Goal: Task Accomplishment & Management: Manage account settings

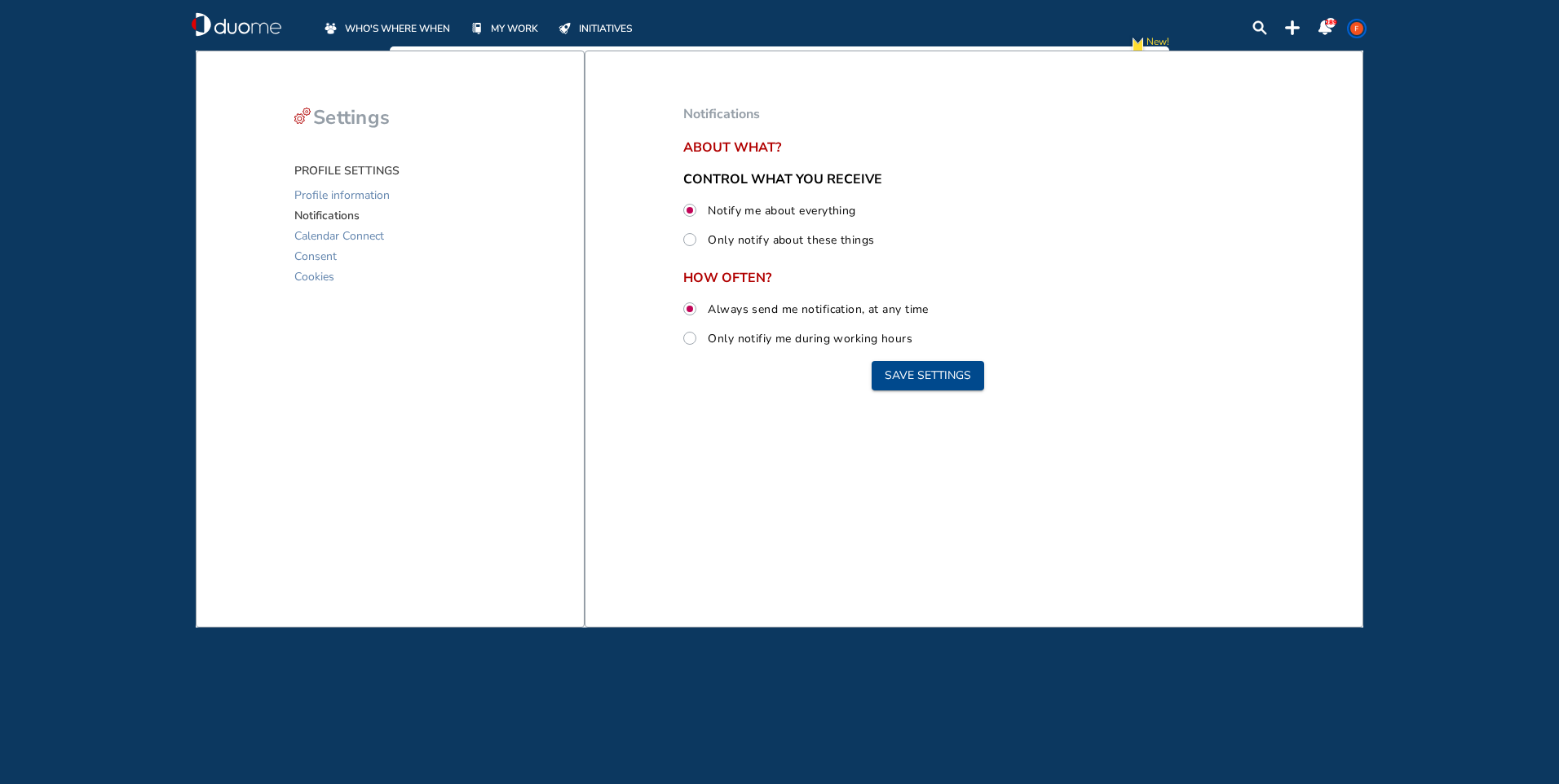
click at [344, 215] on span "Notifications" at bounding box center [327, 215] width 65 height 21
drag, startPoint x: 344, startPoint y: 215, endPoint x: 427, endPoint y: 29, distance: 203.7
click at [427, 29] on span "WHO'S WHERE WHEN" at bounding box center [397, 28] width 105 height 16
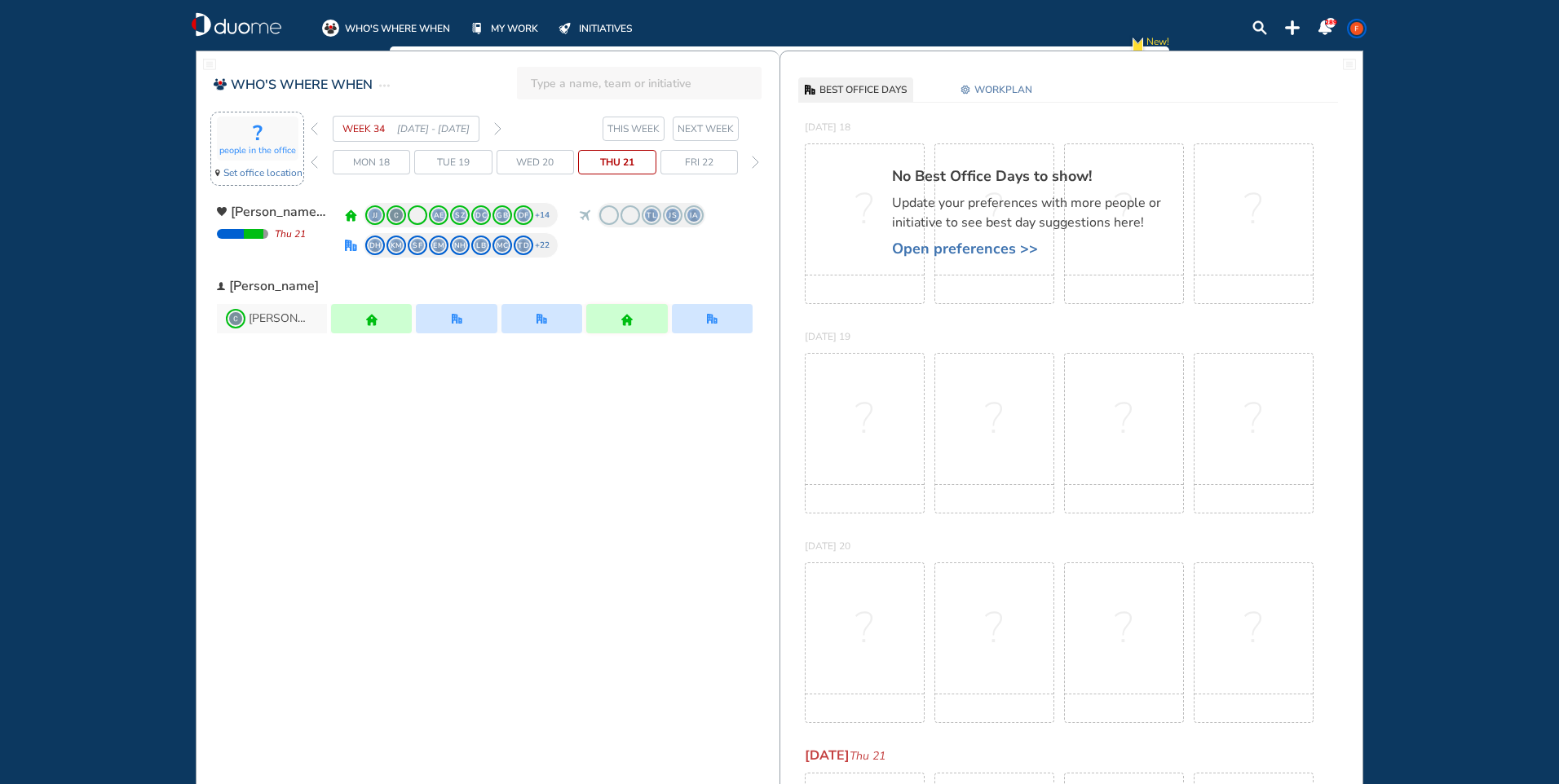
click at [290, 170] on span "Set office location" at bounding box center [263, 173] width 79 height 16
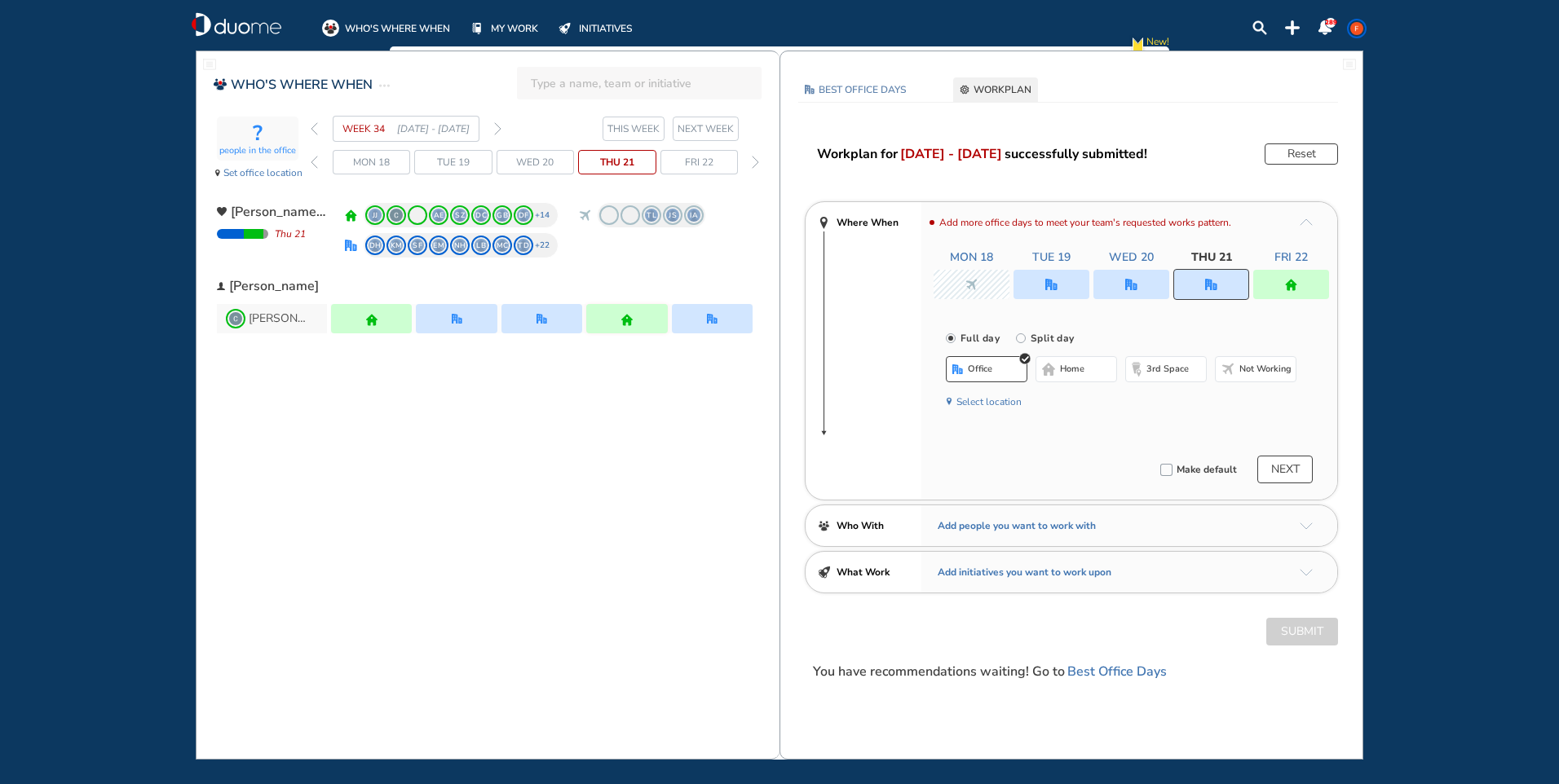
click at [723, 127] on span "NEXT WEEK" at bounding box center [706, 128] width 56 height 16
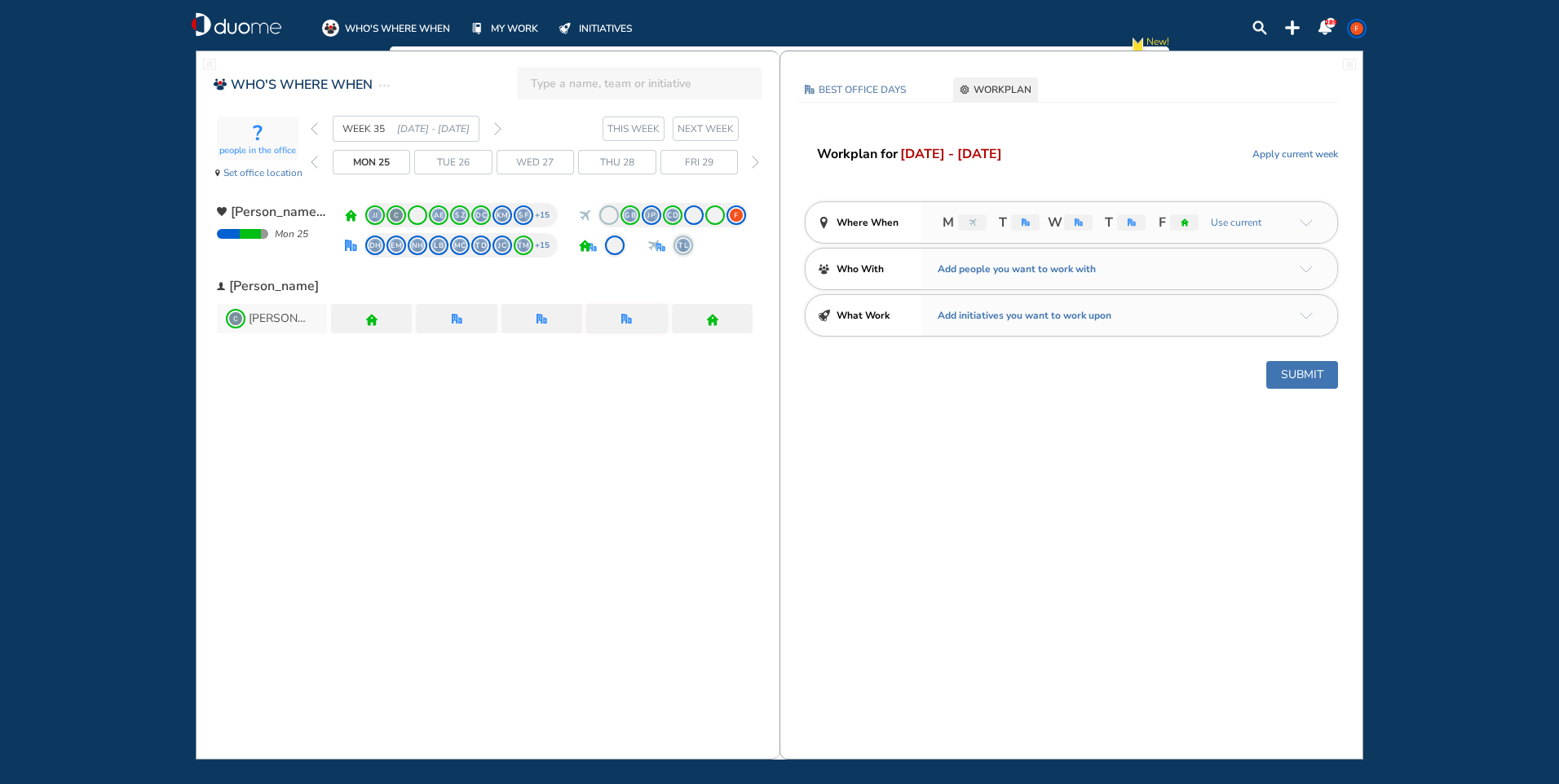
click at [1077, 225] on img "office" at bounding box center [1078, 222] width 9 height 9
click at [1074, 224] on img "office" at bounding box center [1078, 222] width 9 height 9
click at [1075, 222] on img "office" at bounding box center [1078, 222] width 9 height 9
click at [996, 84] on span "WORKPLAN" at bounding box center [1002, 89] width 58 height 16
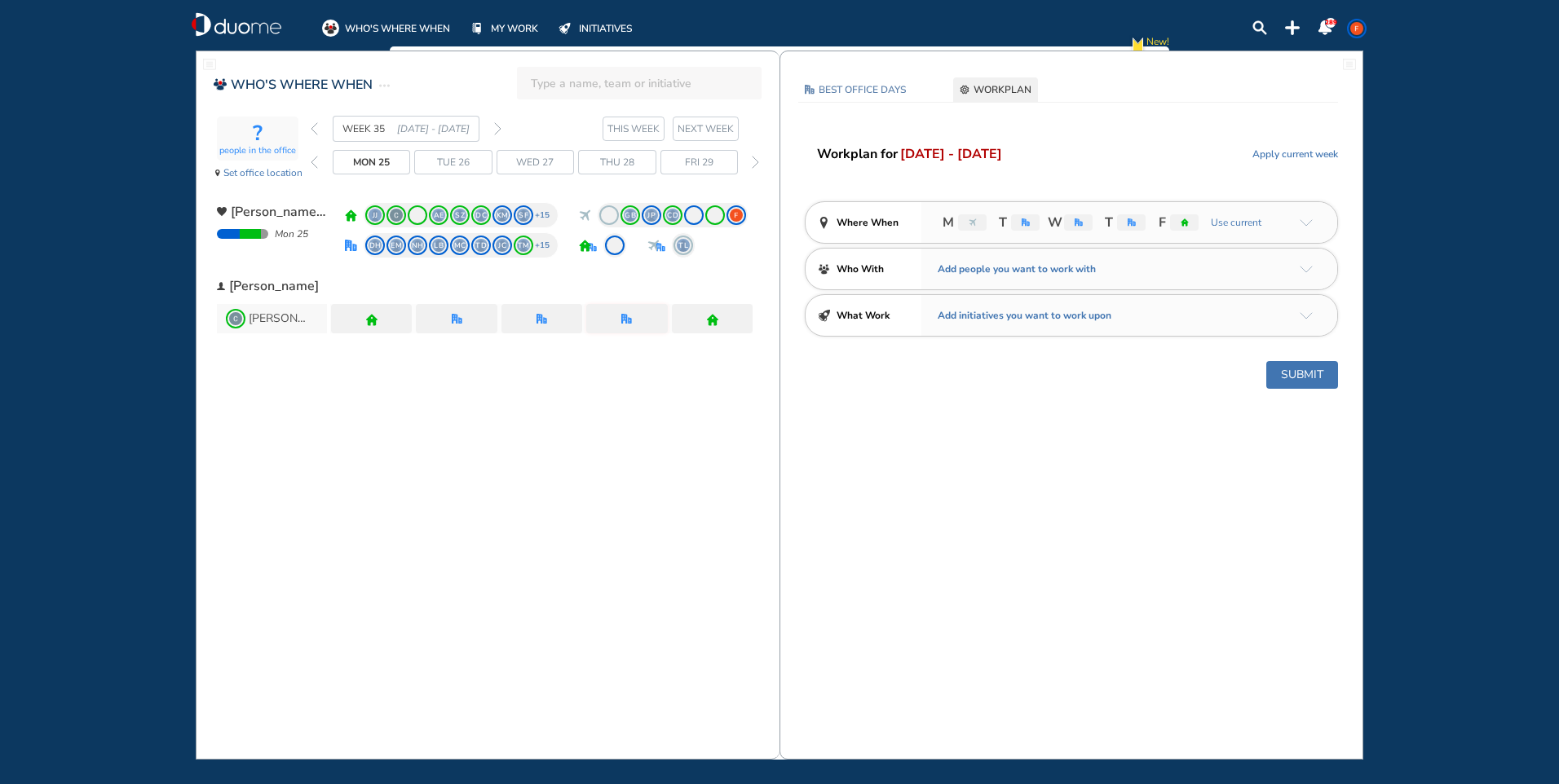
click at [1072, 224] on div "office" at bounding box center [1078, 222] width 28 height 16
click at [1072, 224] on div "office" at bounding box center [1078, 222] width 28 height 16
click at [1059, 224] on span "W" at bounding box center [1054, 222] width 12 height 20
click at [1057, 217] on span "W" at bounding box center [1054, 222] width 12 height 20
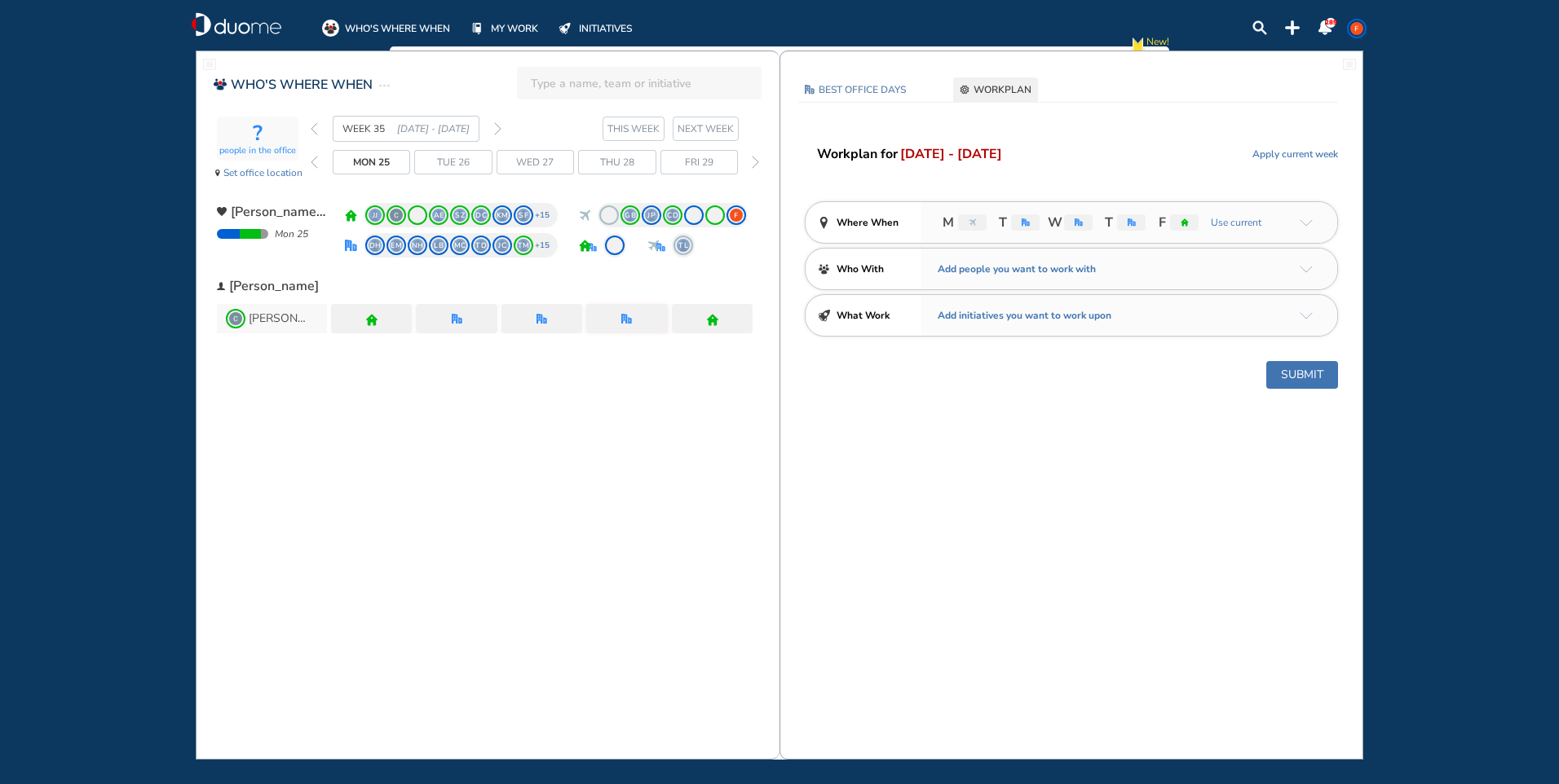
click at [1072, 216] on div "office" at bounding box center [1078, 222] width 28 height 16
drag, startPoint x: 1072, startPoint y: 216, endPoint x: 1013, endPoint y: 84, distance: 144.6
click at [1013, 84] on span "WORKPLAN" at bounding box center [1002, 89] width 58 height 16
click at [1081, 224] on img "office" at bounding box center [1078, 222] width 9 height 9
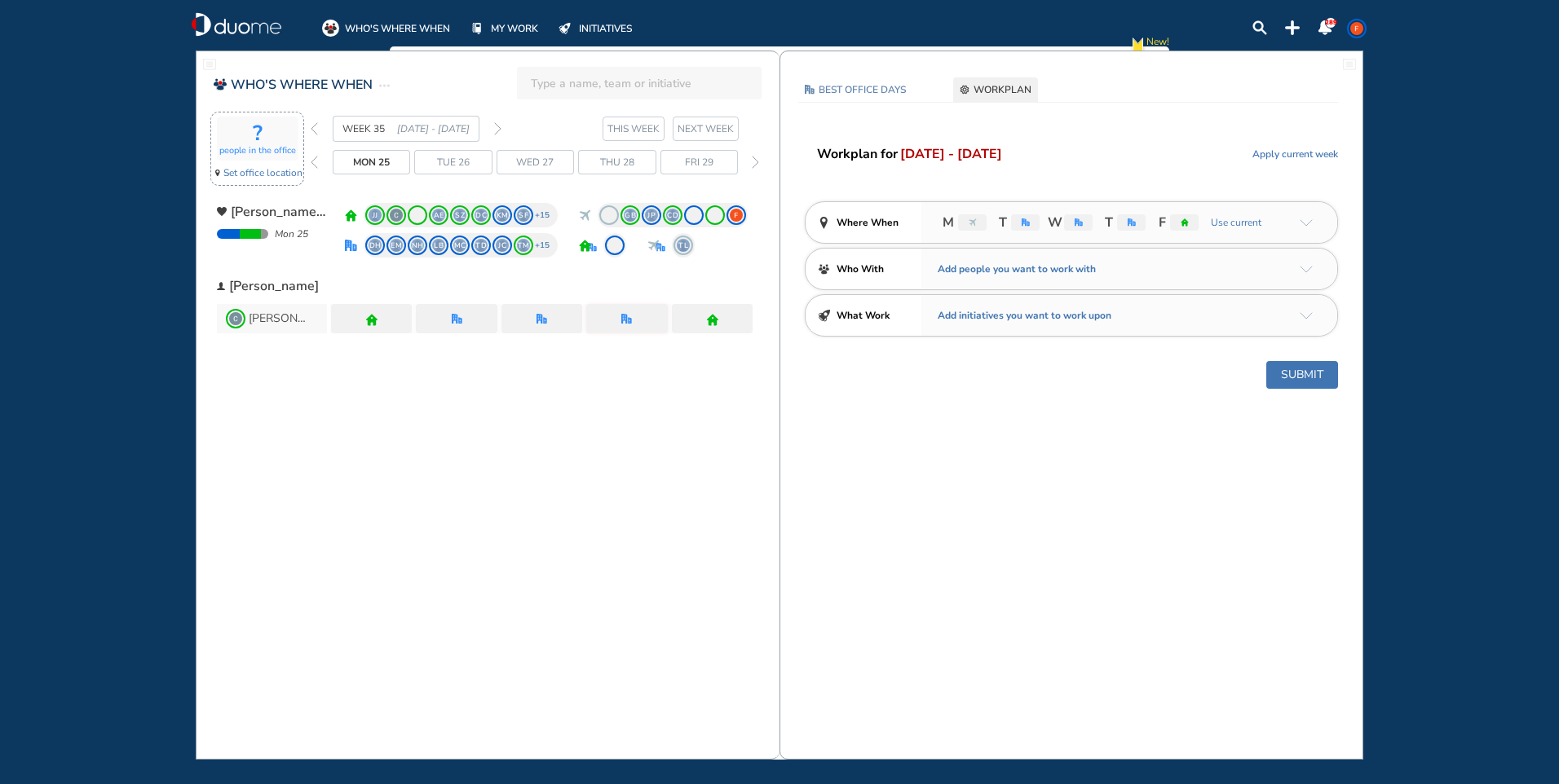
click at [279, 168] on span "Set office location" at bounding box center [263, 173] width 79 height 16
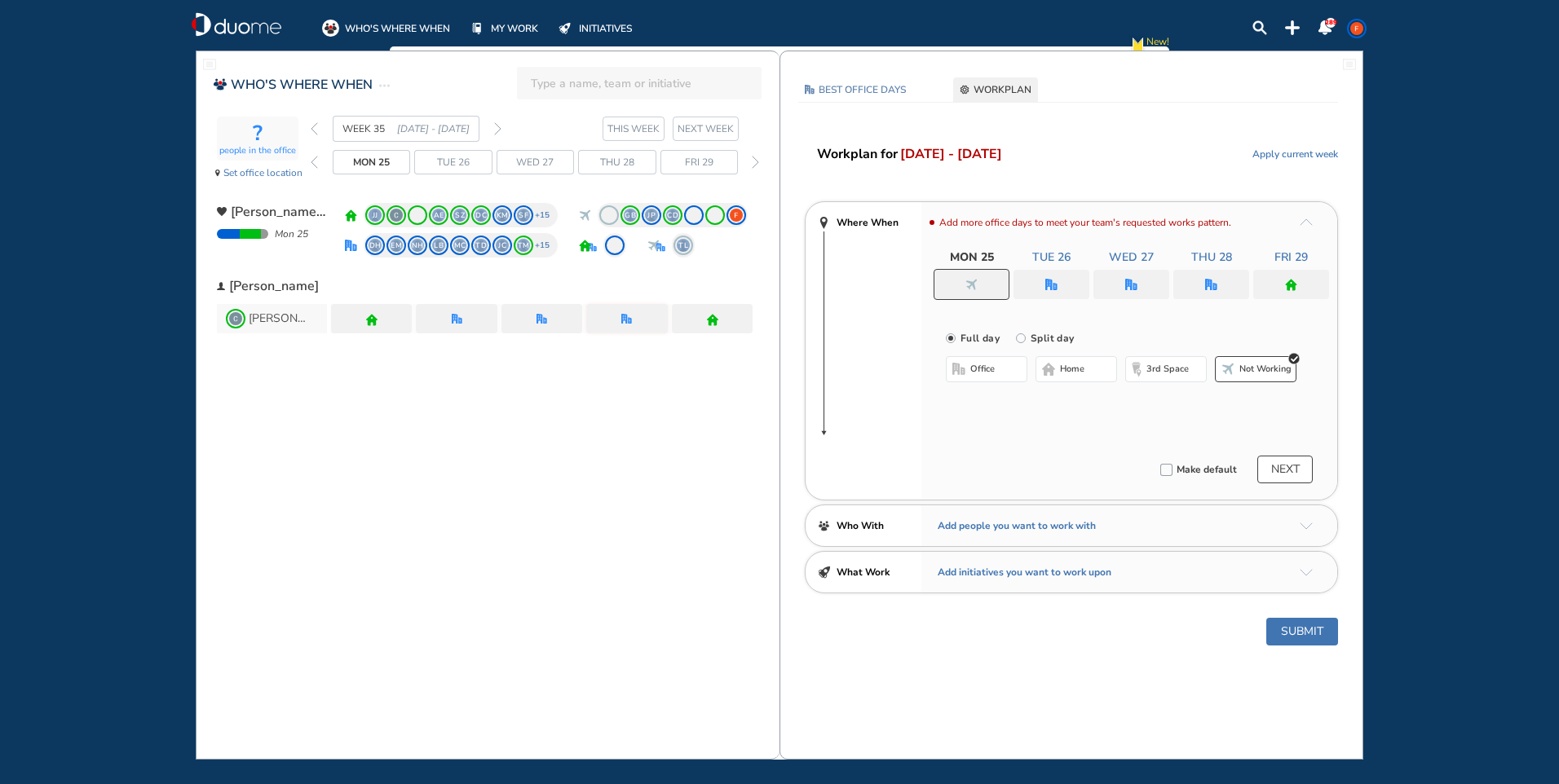
click at [1139, 290] on div at bounding box center [1131, 285] width 76 height 29
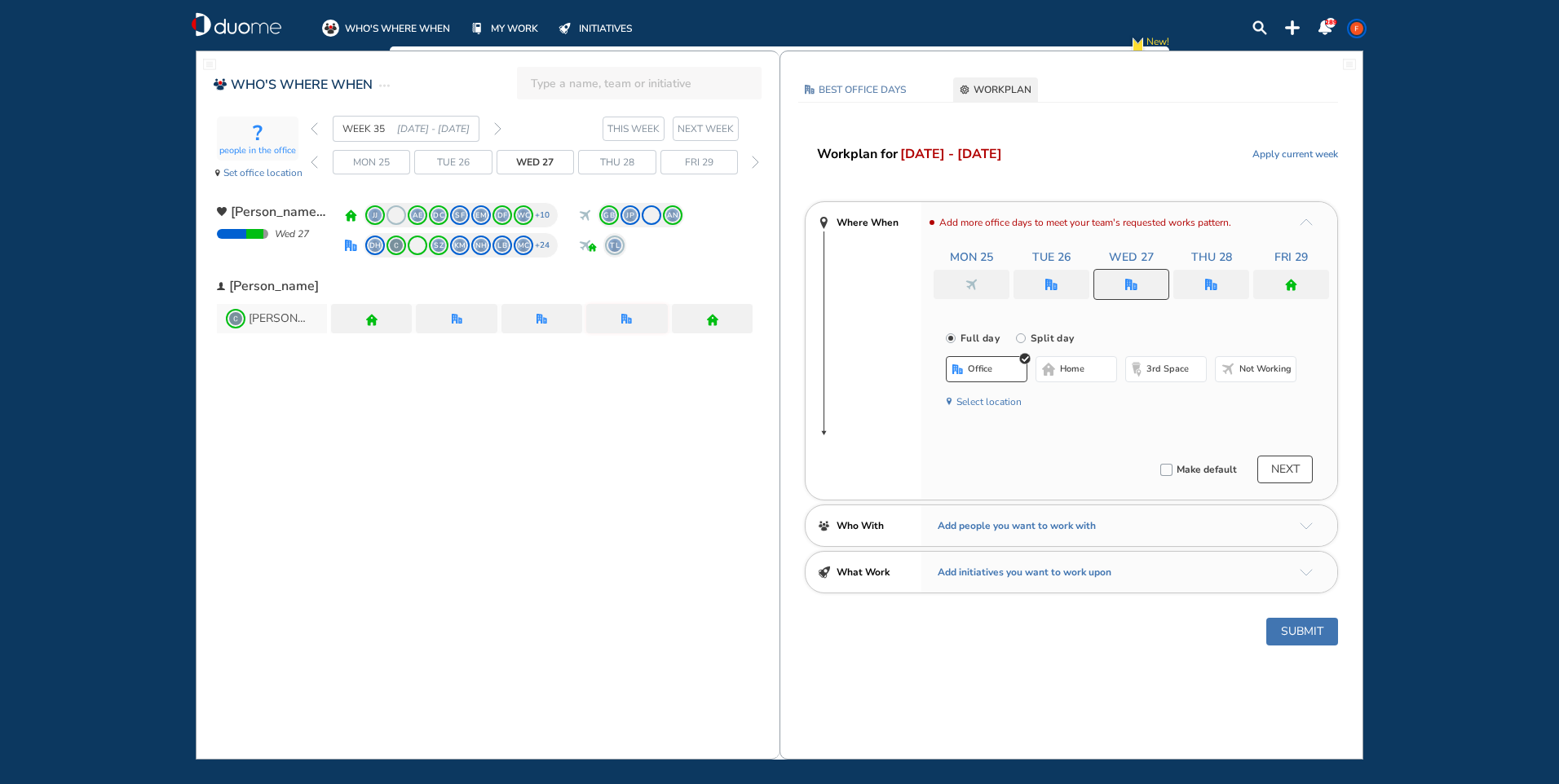
click at [1248, 363] on span "Not working" at bounding box center [1265, 368] width 52 height 13
click at [1299, 629] on button "Submit" at bounding box center [1302, 632] width 72 height 27
